Goal: Transaction & Acquisition: Purchase product/service

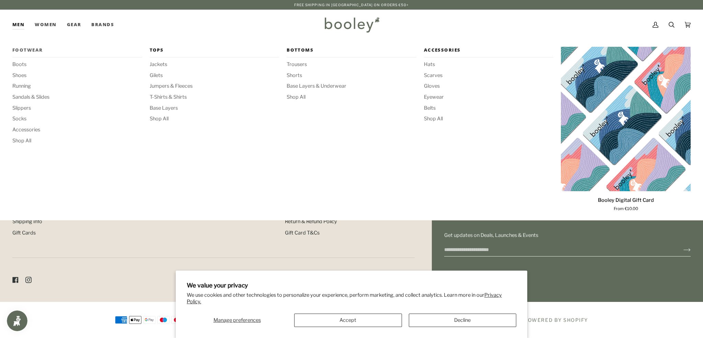
click at [34, 49] on span "Footwear" at bounding box center [77, 50] width 130 height 7
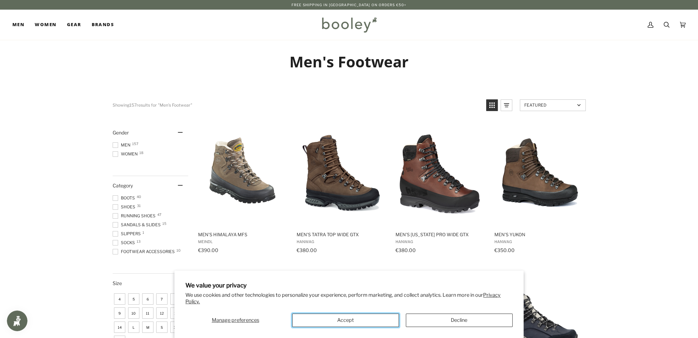
click at [335, 324] on button "Accept" at bounding box center [345, 319] width 107 height 13
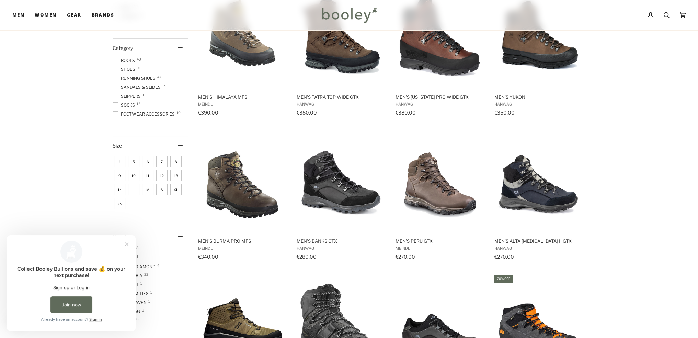
click at [122, 173] on span "9" at bounding box center [119, 175] width 11 height 11
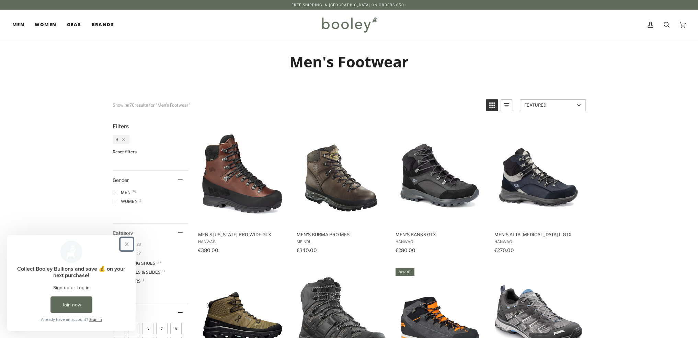
click at [126, 241] on button "Close prompt" at bounding box center [127, 244] width 12 height 12
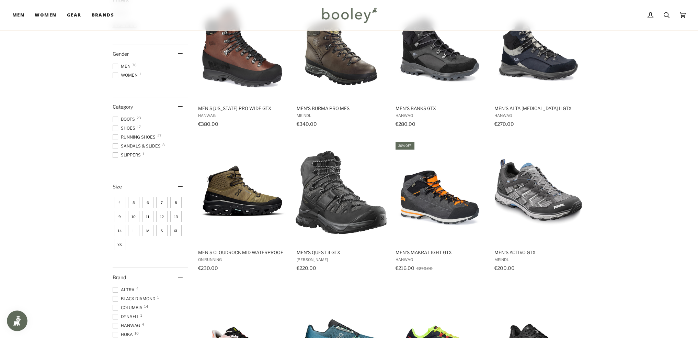
scroll to position [137, 0]
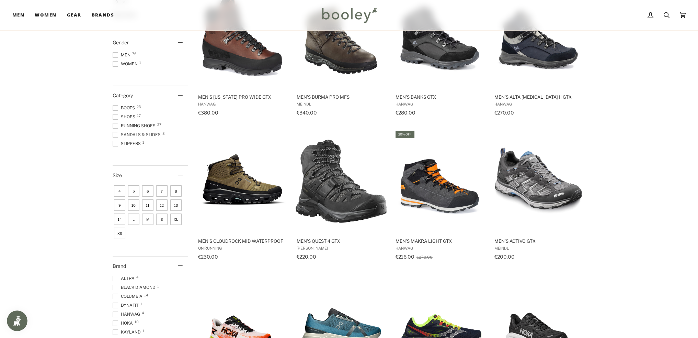
click at [116, 54] on span at bounding box center [115, 54] width 5 height 5
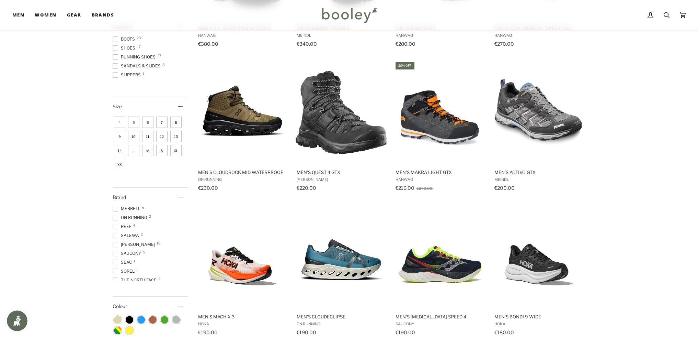
scroll to position [87, 0]
click at [116, 230] on span at bounding box center [115, 229] width 5 height 5
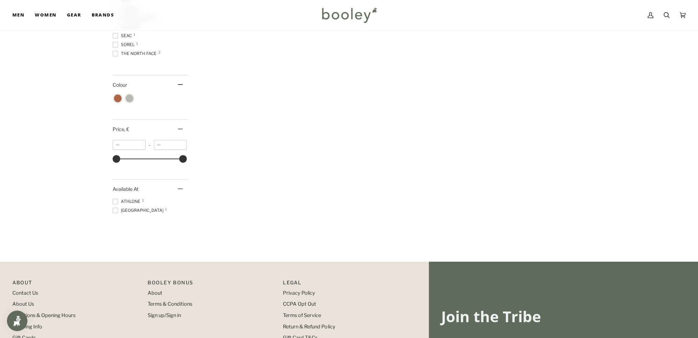
scroll to position [309, 0]
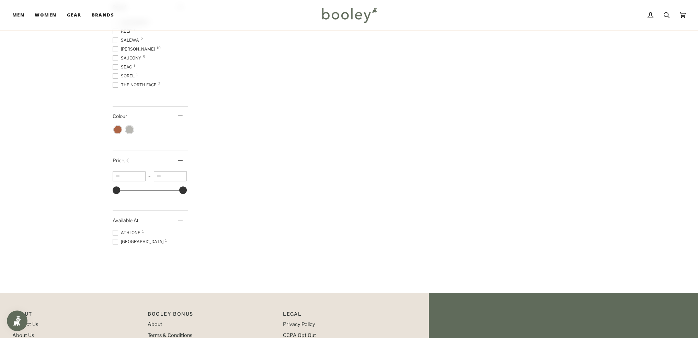
click at [116, 38] on span at bounding box center [115, 39] width 5 height 5
